Goal: Information Seeking & Learning: Learn about a topic

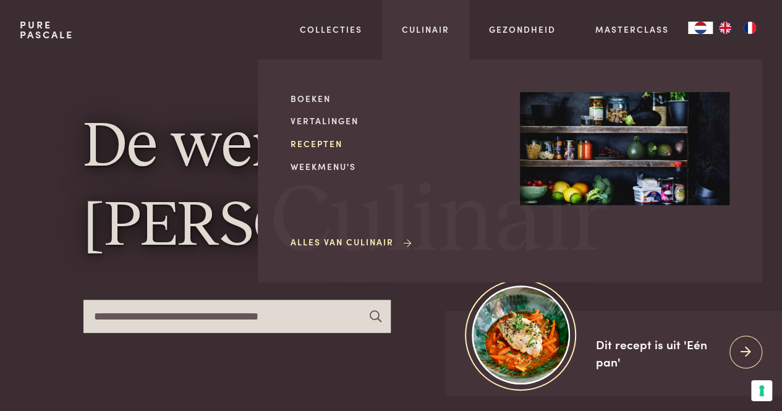
click at [317, 142] on link "Recepten" at bounding box center [396, 143] width 210 height 13
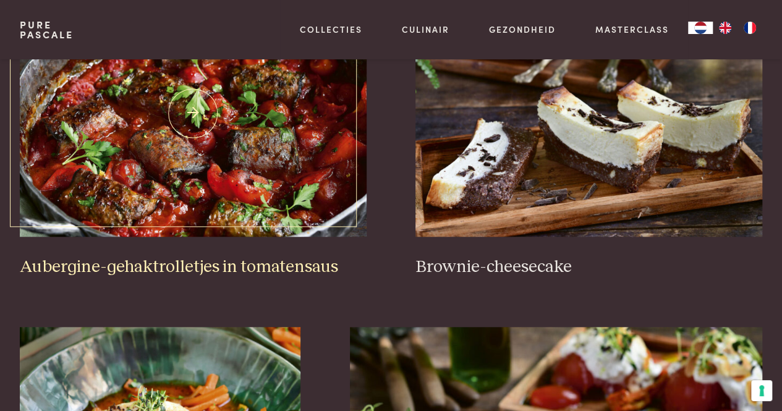
scroll to position [495, 0]
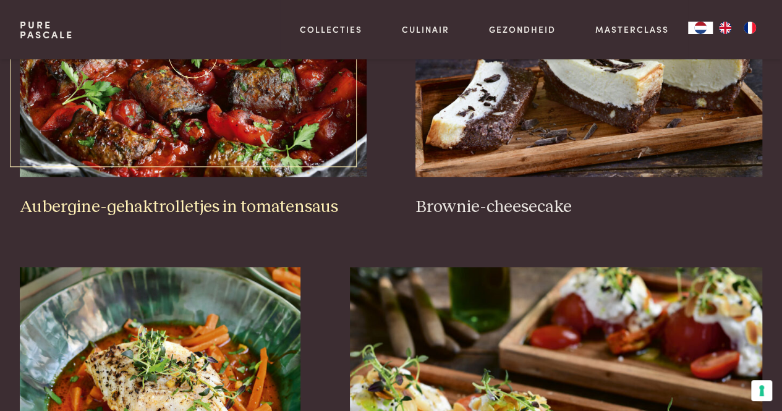
click at [195, 198] on h3 "Aubergine-gehaktrolletjes in tomatensaus" at bounding box center [193, 208] width 347 height 22
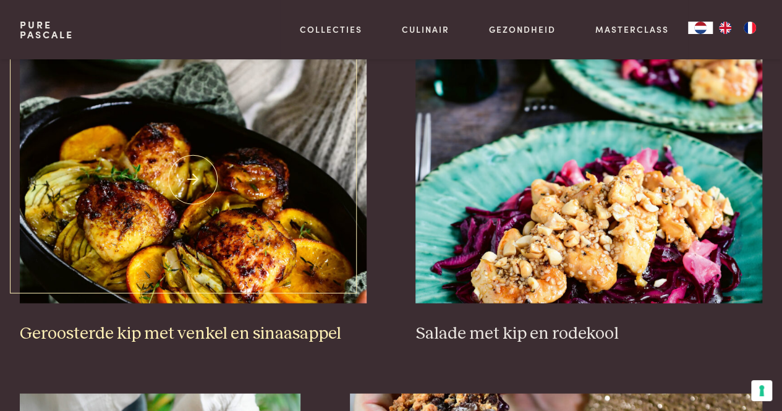
scroll to position [1423, 0]
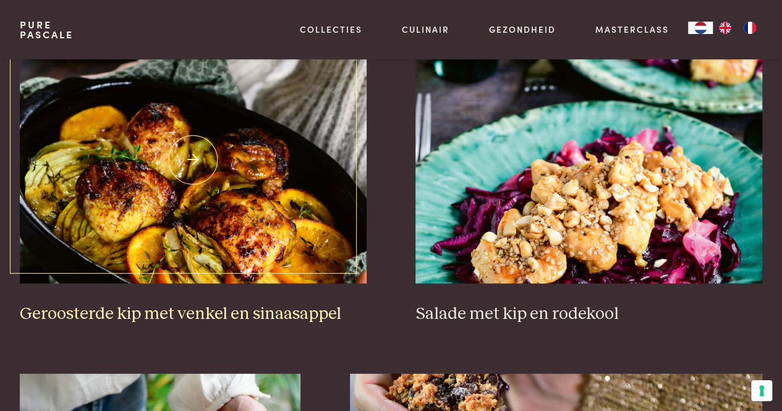
click at [203, 311] on h3 "Geroosterde kip met venkel en sinaasappel" at bounding box center [193, 315] width 347 height 22
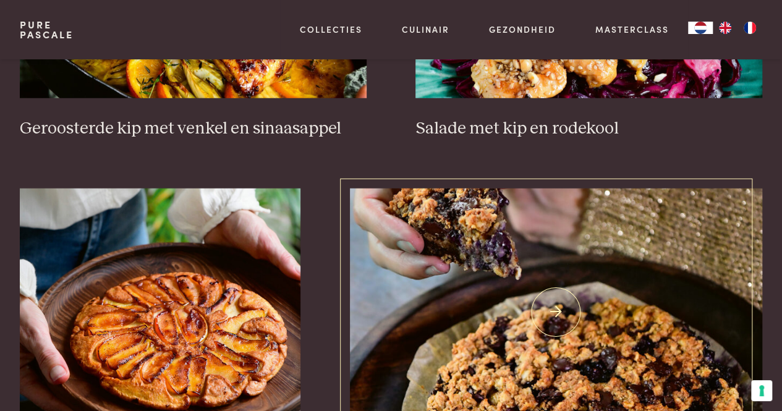
scroll to position [1732, 0]
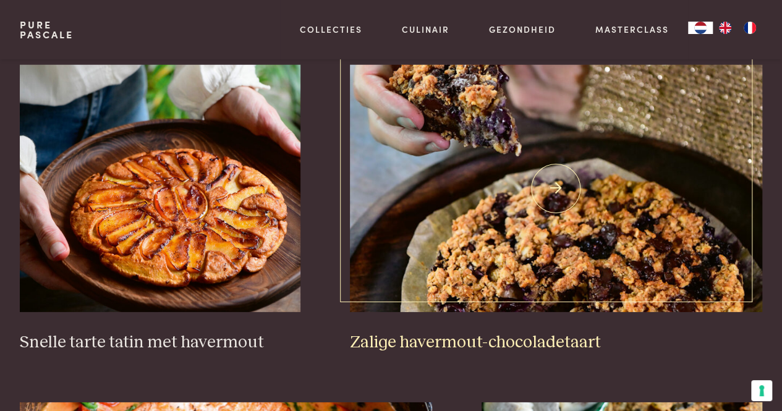
click at [471, 341] on h3 "Zalige havermout-chocoladetaart" at bounding box center [556, 343] width 413 height 22
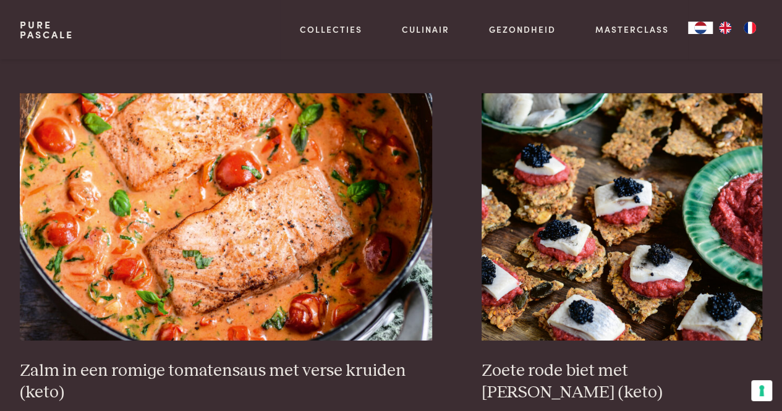
scroll to position [2103, 0]
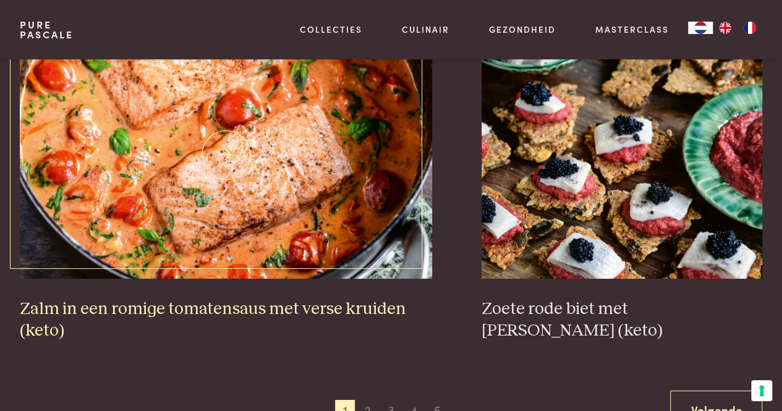
click at [208, 302] on h3 "Zalm in een romige tomatensaus met verse kruiden (keto)" at bounding box center [226, 320] width 413 height 43
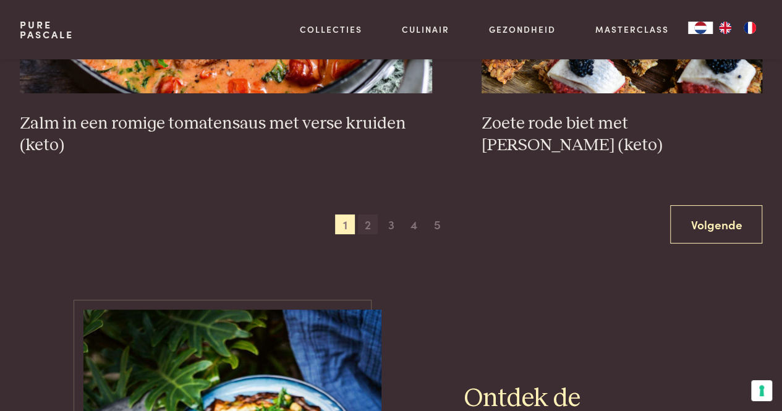
click at [366, 228] on span "2" at bounding box center [368, 225] width 20 height 20
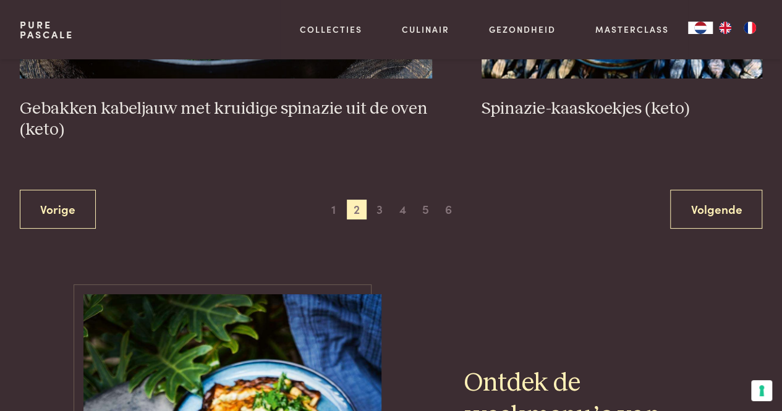
scroll to position [2201, 0]
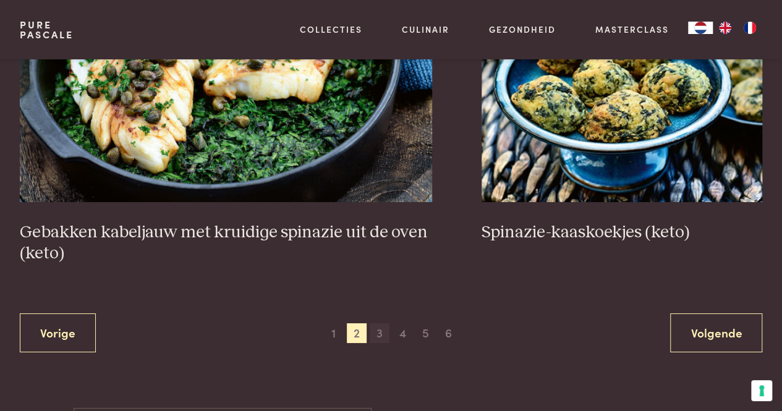
click at [380, 331] on span "3" at bounding box center [380, 333] width 20 height 20
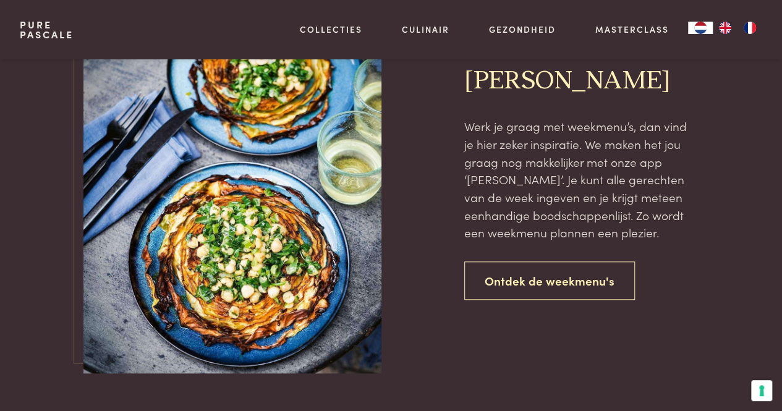
scroll to position [2758, 0]
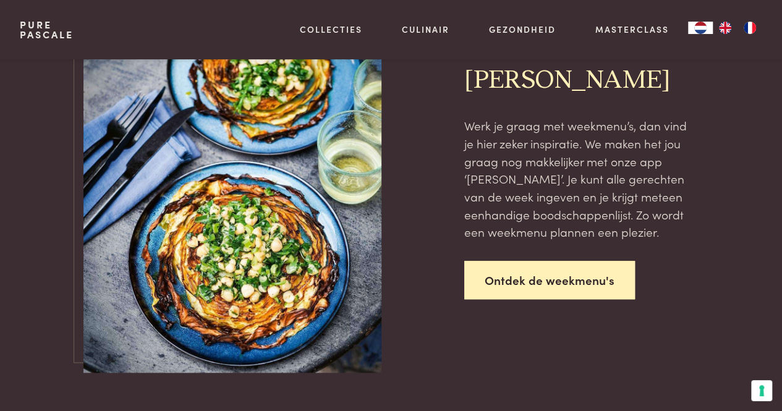
click at [580, 261] on link "Ontdek de weekmenu's" at bounding box center [550, 280] width 171 height 39
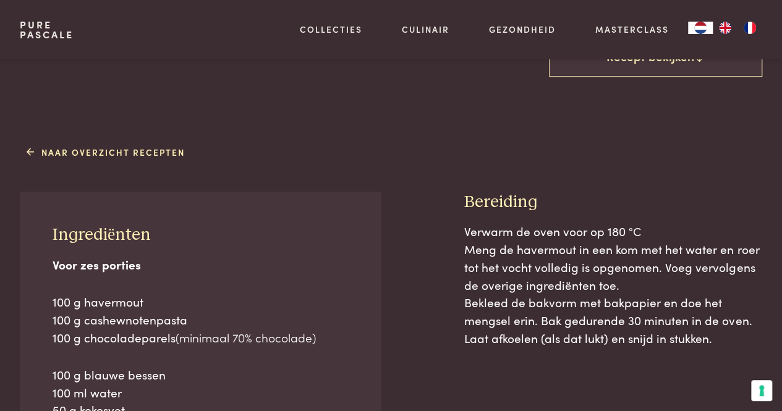
scroll to position [557, 0]
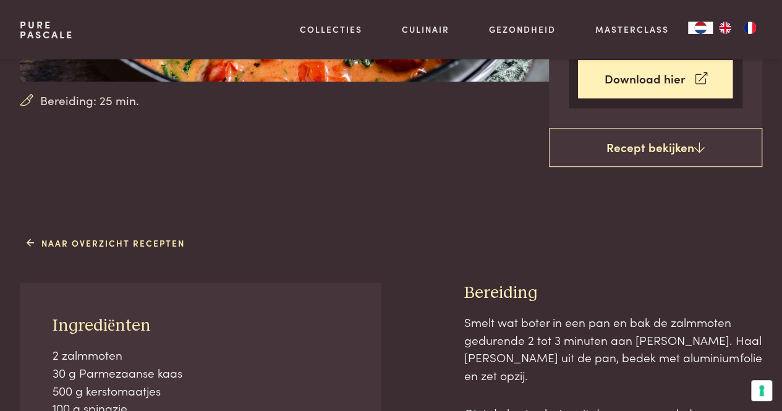
scroll to position [186, 0]
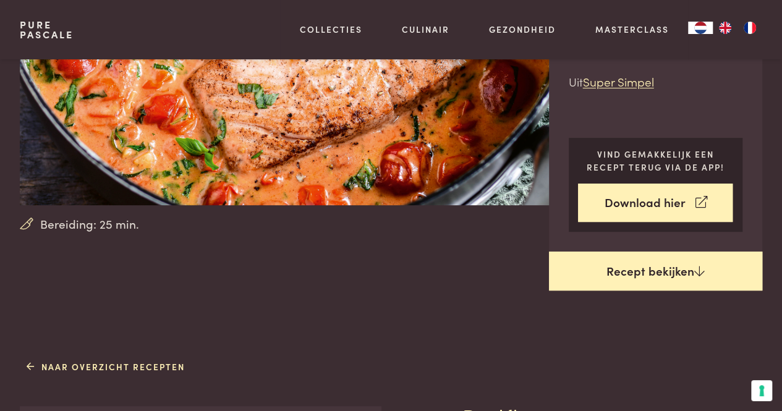
click at [652, 270] on link "Recept bekijken" at bounding box center [656, 272] width 214 height 40
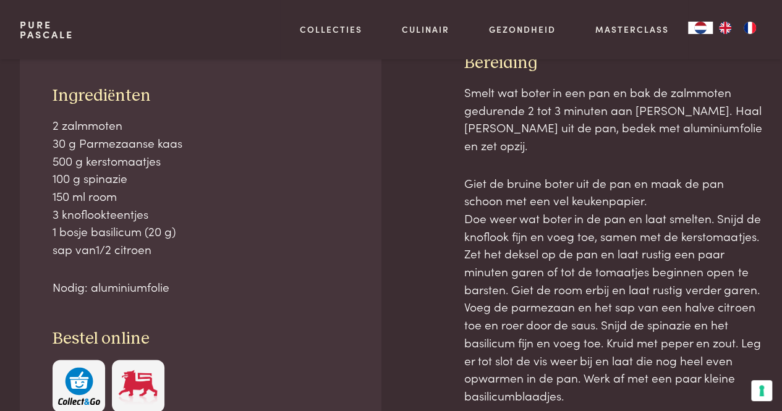
scroll to position [540, 0]
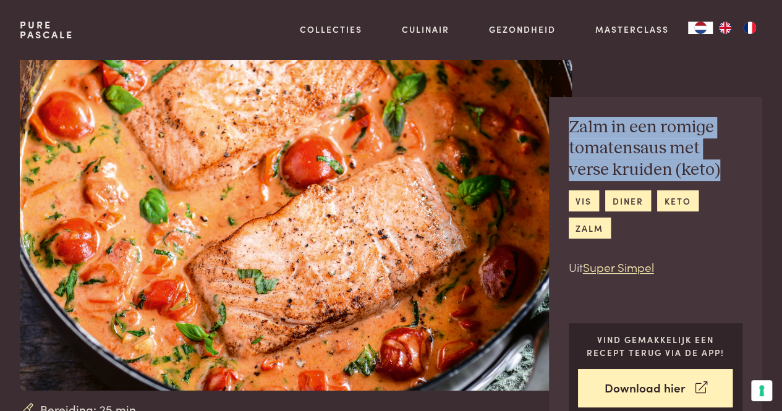
drag, startPoint x: 571, startPoint y: 124, endPoint x: 677, endPoint y: 171, distance: 116.6
click at [677, 171] on h2 "Zalm in een romige tomatensaus met verse kruiden (keto)" at bounding box center [656, 149] width 174 height 64
copy h2 "Zalm in een romige tomatensaus met verse kruiden (keto)"
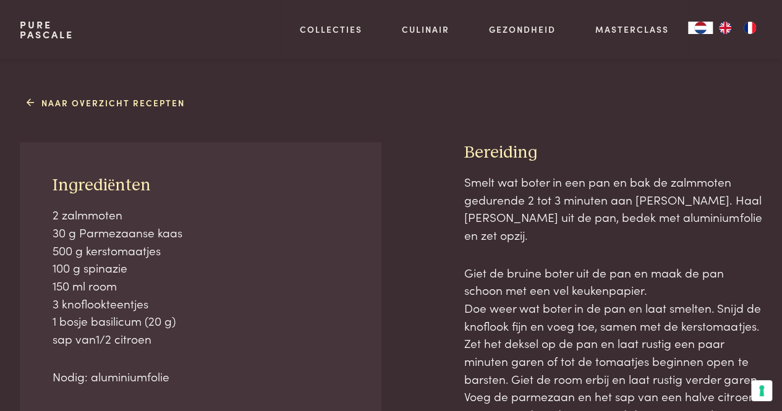
scroll to position [495, 0]
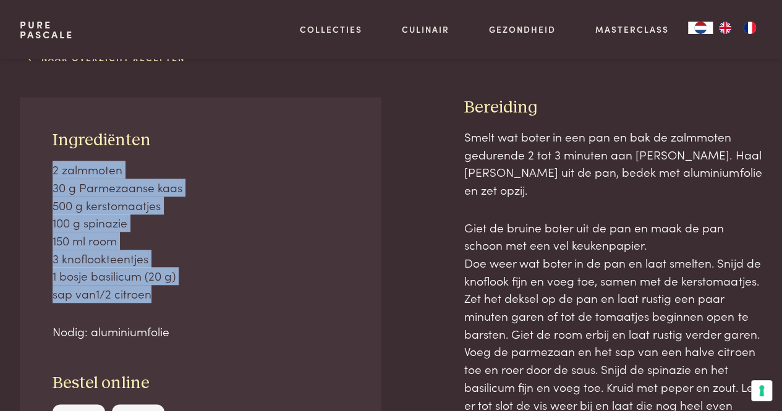
drag, startPoint x: 53, startPoint y: 168, endPoint x: 169, endPoint y: 295, distance: 172.5
click at [169, 295] on p "2 zalmmoten 30 g Parmezaanse kaas 500 g kerstomaatjes 100 g spinazie 150 ml roo…" at bounding box center [201, 232] width 296 height 142
copy p "2 zalmmoten 30 g Parmezaanse kaas 500 g kerstomaatjes 100 g spinazie 150 ml roo…"
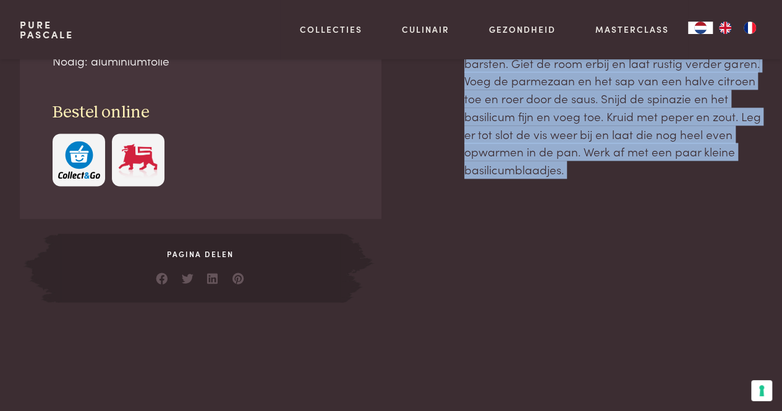
scroll to position [771, 0]
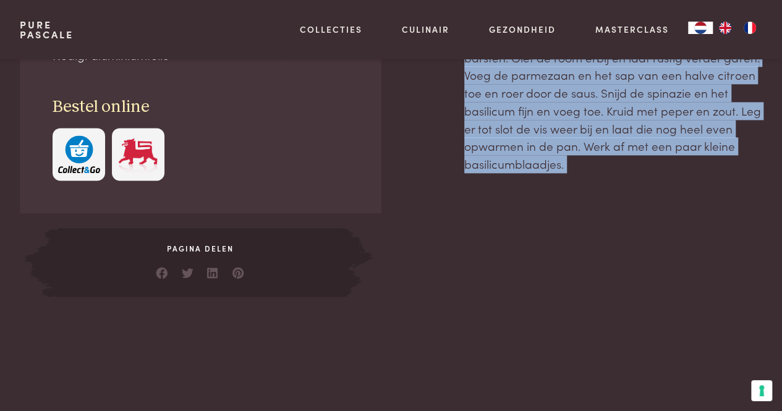
drag, startPoint x: 468, startPoint y: 134, endPoint x: 685, endPoint y: 142, distance: 217.2
click at [766, 171] on div "Naar overzicht recepten Ingrediënten 2 zalmmoten 30 g Parmezaanse kaas 500 g ke…" at bounding box center [391, 34] width 782 height 526
copy div "Smelt wat boter in een pan en bak de zalmmoten gedurende 2 tot 3 minuten aan el…"
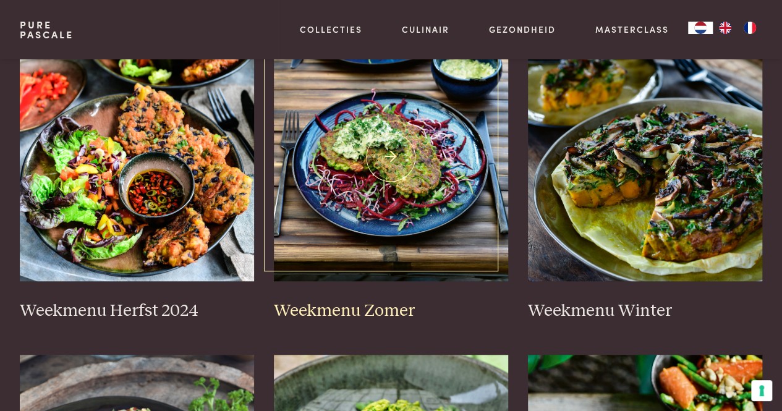
scroll to position [371, 0]
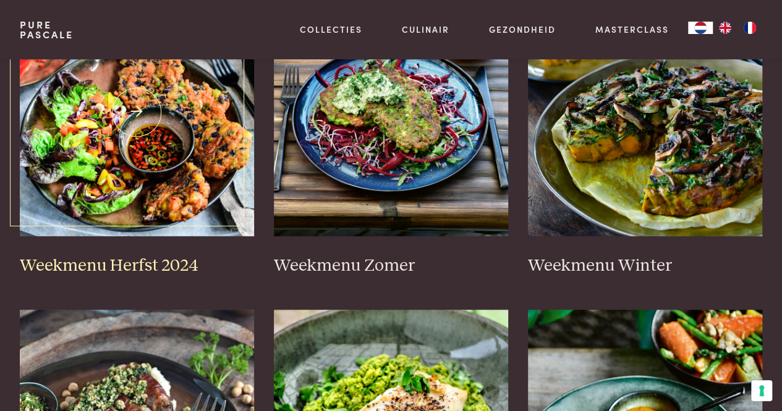
click at [152, 255] on link "Weekmenu Herfst 2024" at bounding box center [137, 133] width 234 height 288
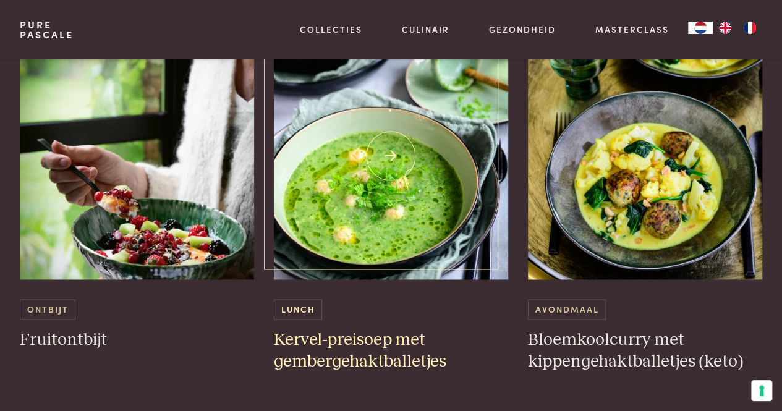
scroll to position [866, 0]
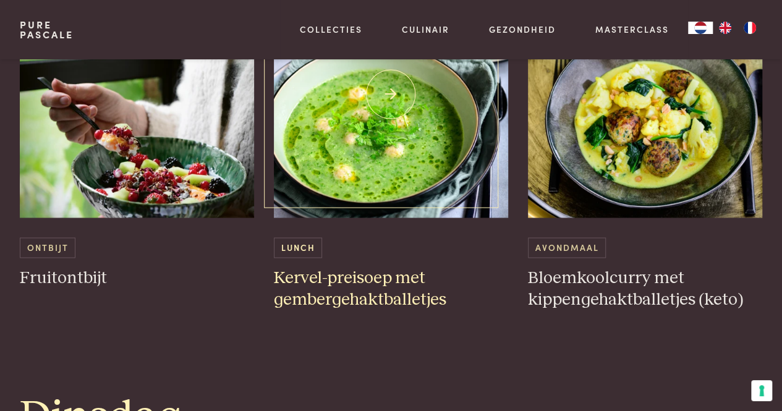
click at [363, 284] on h3 "Kervel-preisoep met gembergehaktballetjes" at bounding box center [391, 289] width 234 height 43
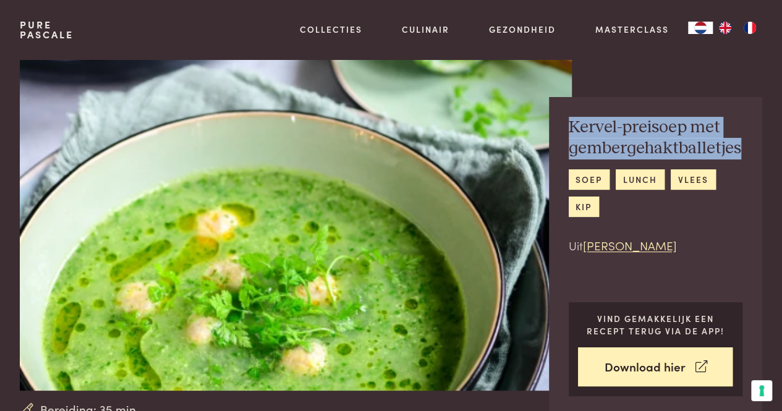
drag, startPoint x: 572, startPoint y: 124, endPoint x: 692, endPoint y: 150, distance: 122.8
click at [745, 142] on div "Kervel-preisoep met gembergehaktballetjes soep lunch vlees kip Uit Chez [PERSON…" at bounding box center [656, 256] width 214 height 319
copy h2 "Kervel-preisoep met gembergehaktballetjes"
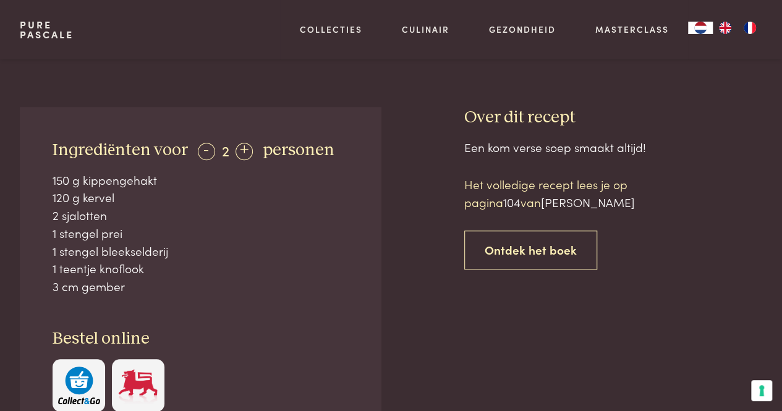
scroll to position [433, 0]
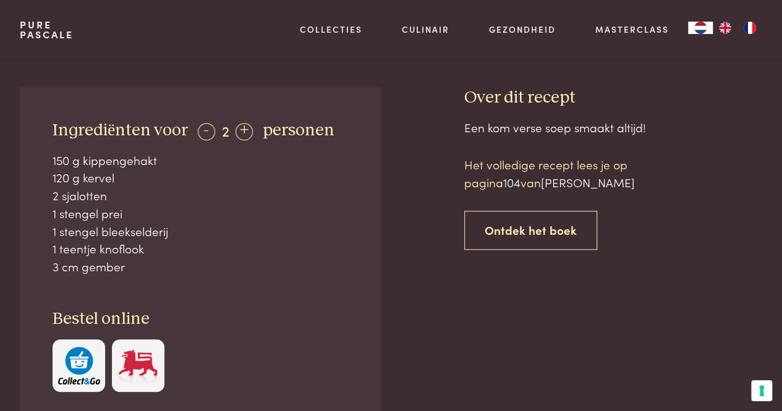
drag, startPoint x: 54, startPoint y: 159, endPoint x: 102, endPoint y: 233, distance: 87.7
click at [170, 260] on div "150 g kippengehakt 120 g kervel 2 sjalotten 1 stengel prei 1 stengel bleekselde…" at bounding box center [201, 214] width 296 height 124
copy div "150 g kippengehakt 120 g kervel 2 sjalotten 1 stengel prei 1 stengel bleekselde…"
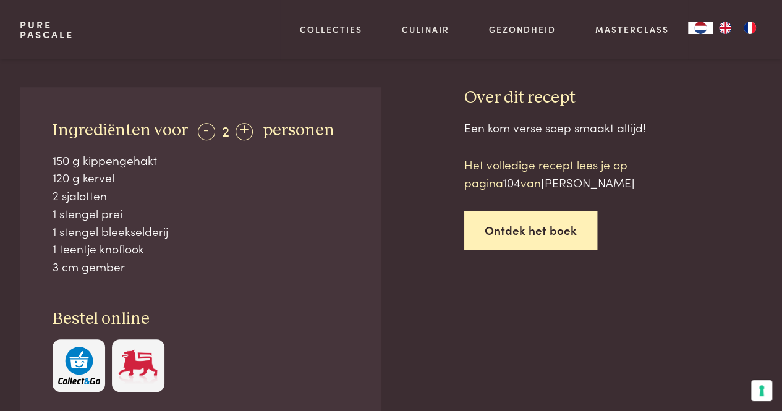
click at [534, 229] on link "Ontdek het boek" at bounding box center [531, 230] width 133 height 39
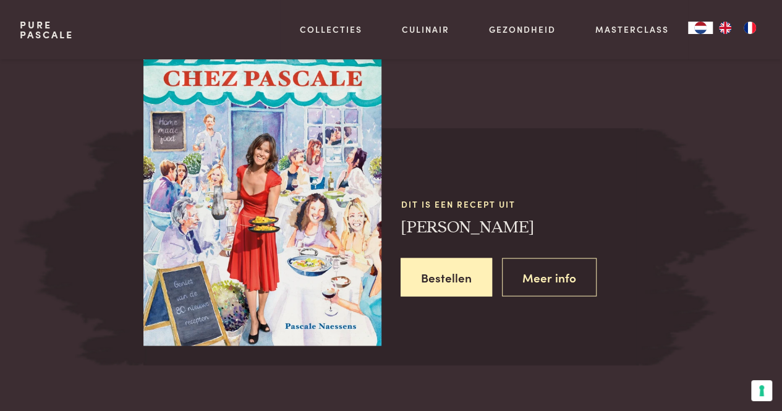
scroll to position [1071, 0]
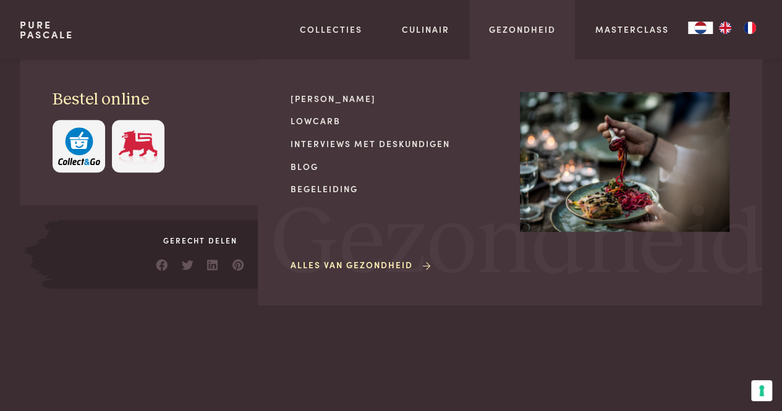
scroll to position [638, 0]
